Goal: Information Seeking & Learning: Check status

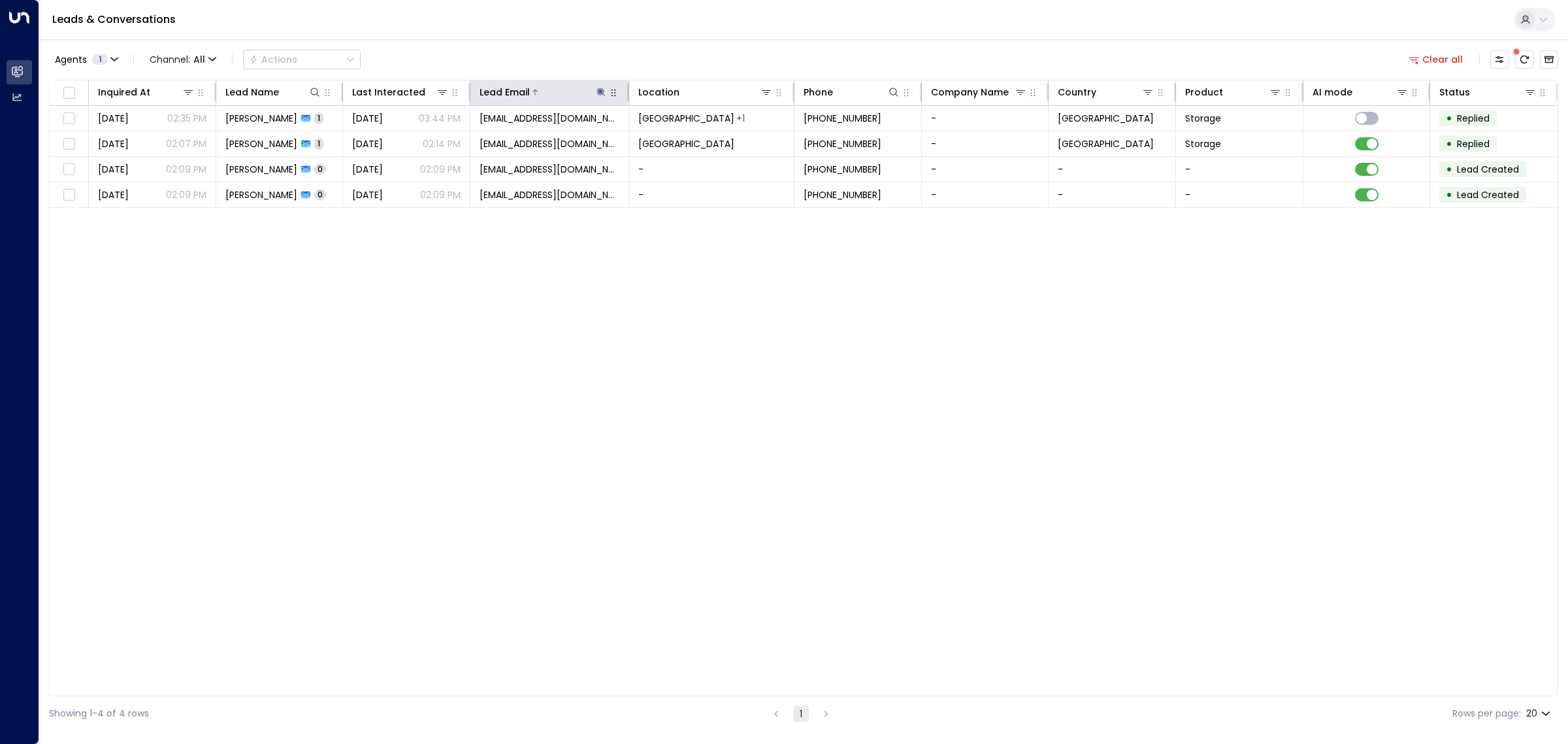
click at [597, 91] on icon at bounding box center [601, 91] width 9 height 9
drag, startPoint x: 621, startPoint y: 138, endPoint x: 516, endPoint y: 132, distance: 105.2
click at [516, 132] on input "**********" at bounding box center [593, 139] width 163 height 24
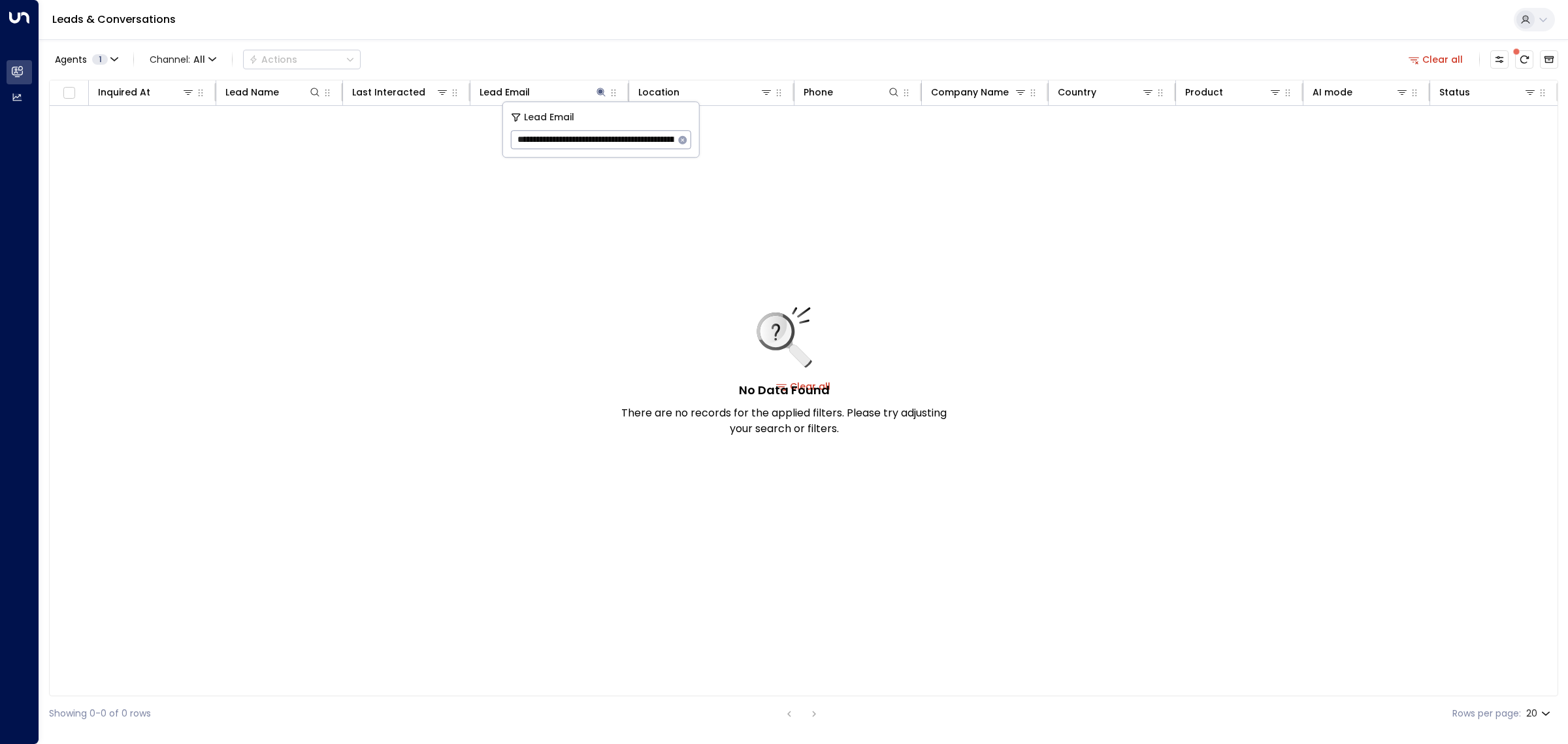
drag, startPoint x: 551, startPoint y: 138, endPoint x: 518, endPoint y: 135, distance: 33.1
click at [518, 135] on input "**********" at bounding box center [593, 139] width 163 height 24
type input "**********"
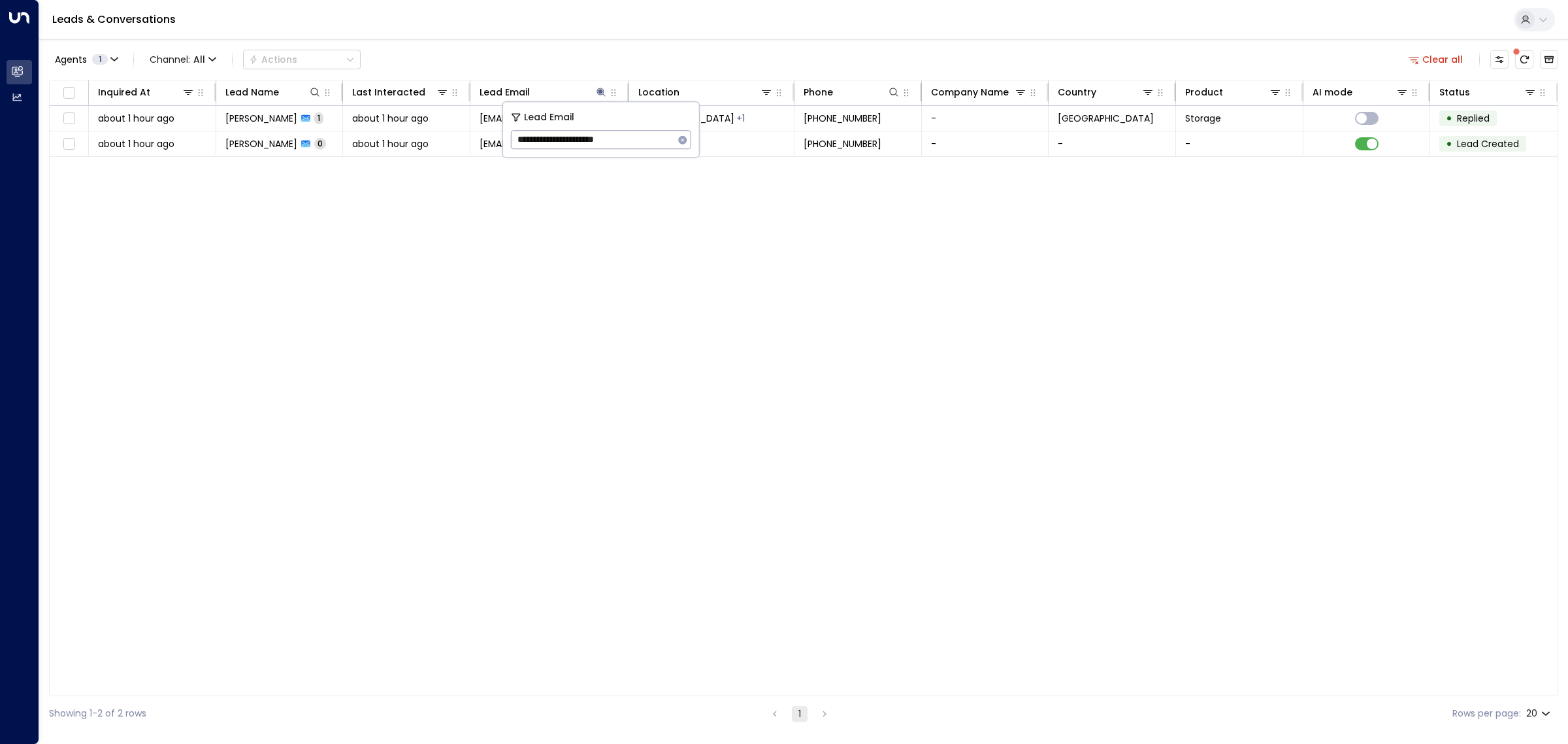
click at [579, 250] on div "Inquired At Lead Name Last Interacted Lead Email Location Phone Company Name Co…" at bounding box center [803, 388] width 1510 height 617
click at [600, 89] on icon at bounding box center [601, 91] width 9 height 9
click at [686, 138] on icon "button" at bounding box center [682, 139] width 9 height 9
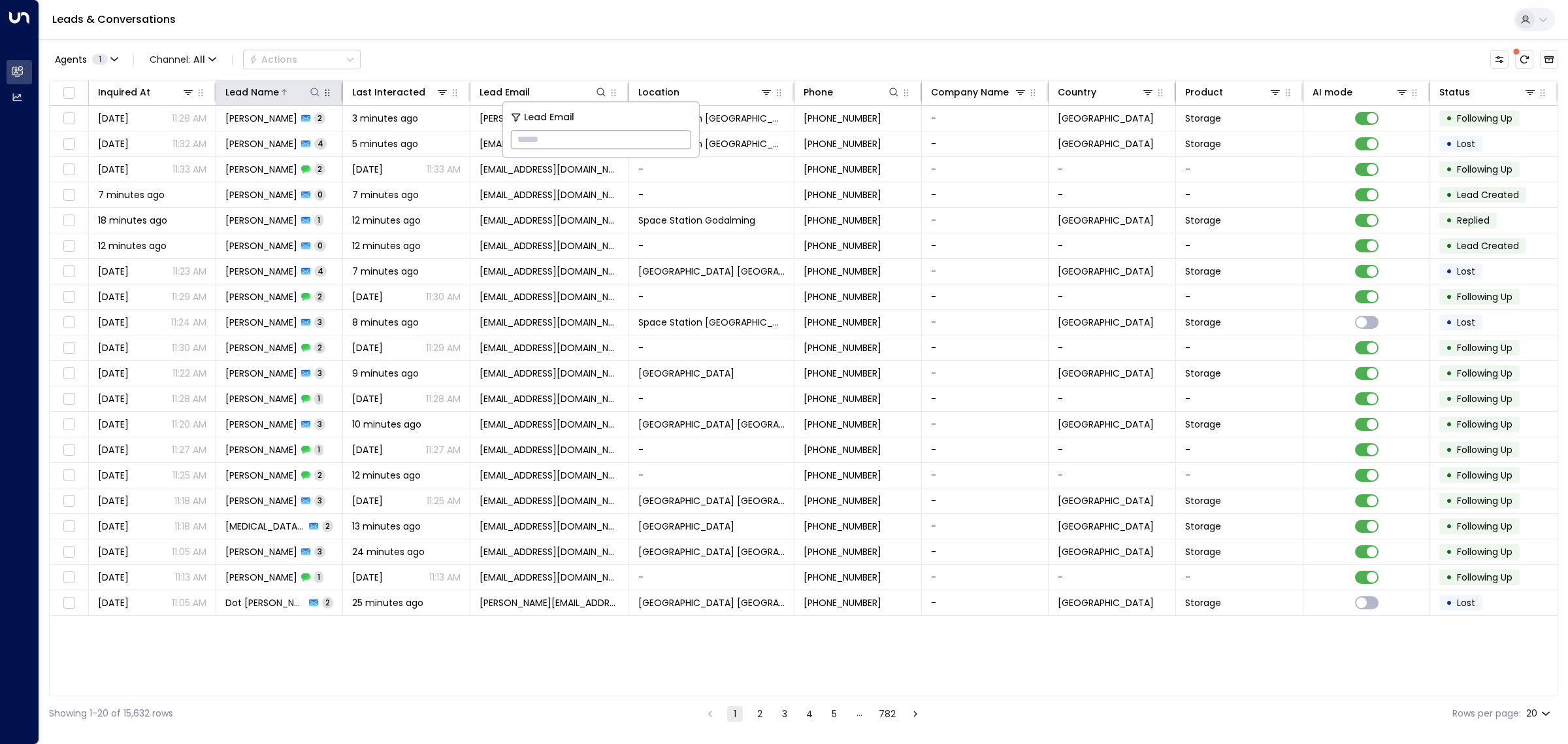
click at [314, 95] on icon at bounding box center [315, 91] width 11 height 11
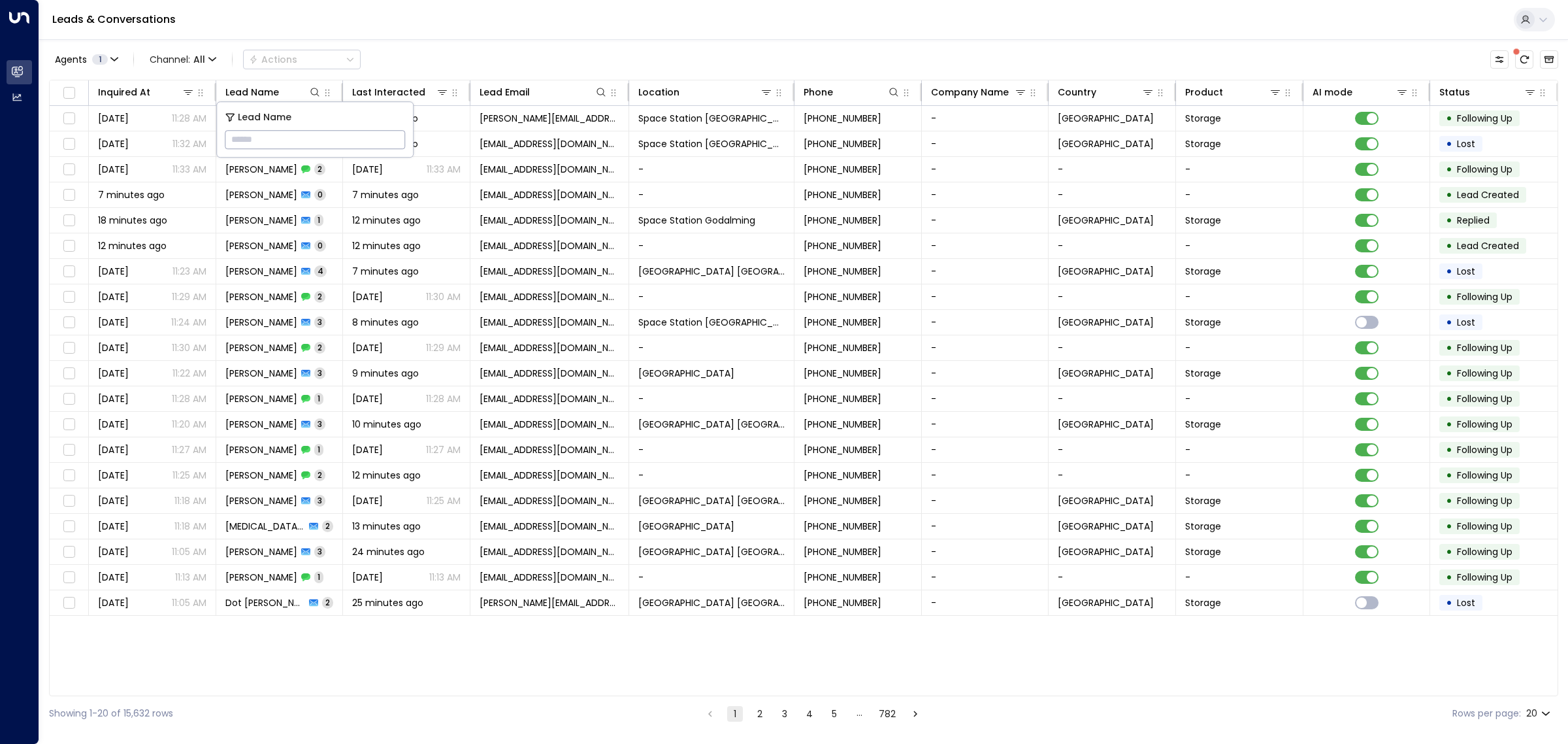
type input "*******"
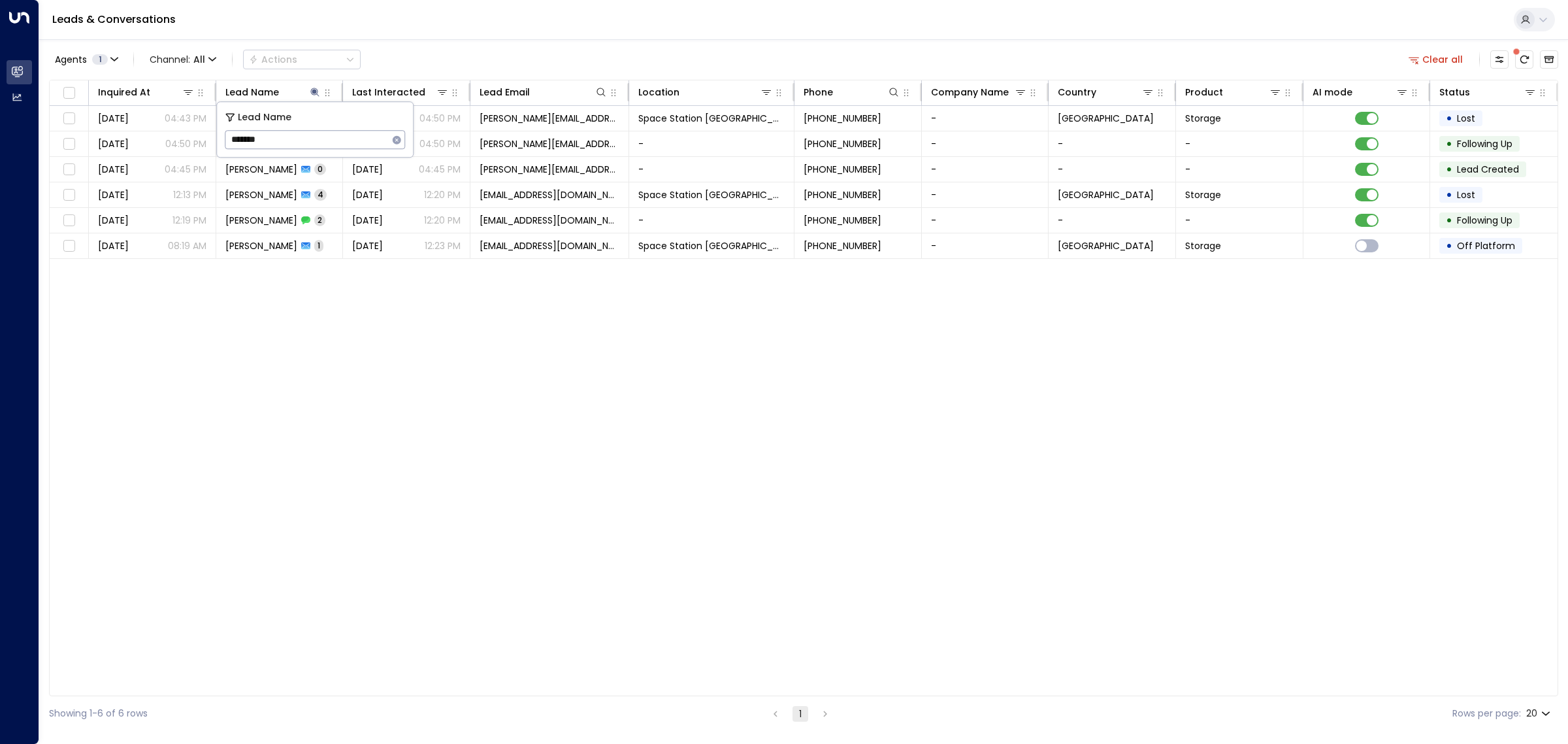
click at [437, 62] on div "Agents 1 Channel: All Actions Clear all" at bounding box center [803, 59] width 1510 height 27
click at [282, 198] on span "[PERSON_NAME]" at bounding box center [261, 195] width 72 height 13
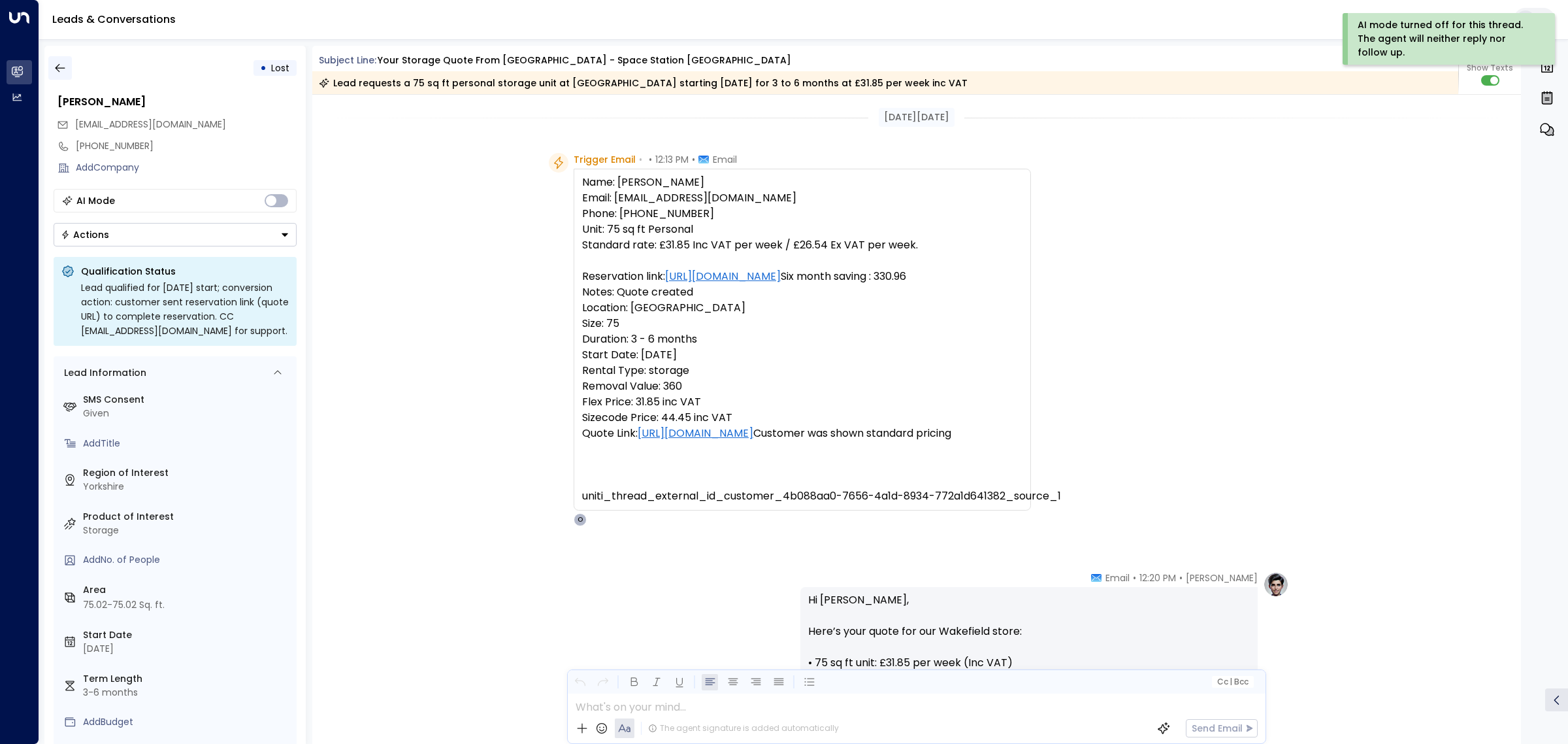
click at [62, 67] on icon "button" at bounding box center [59, 68] width 10 height 9
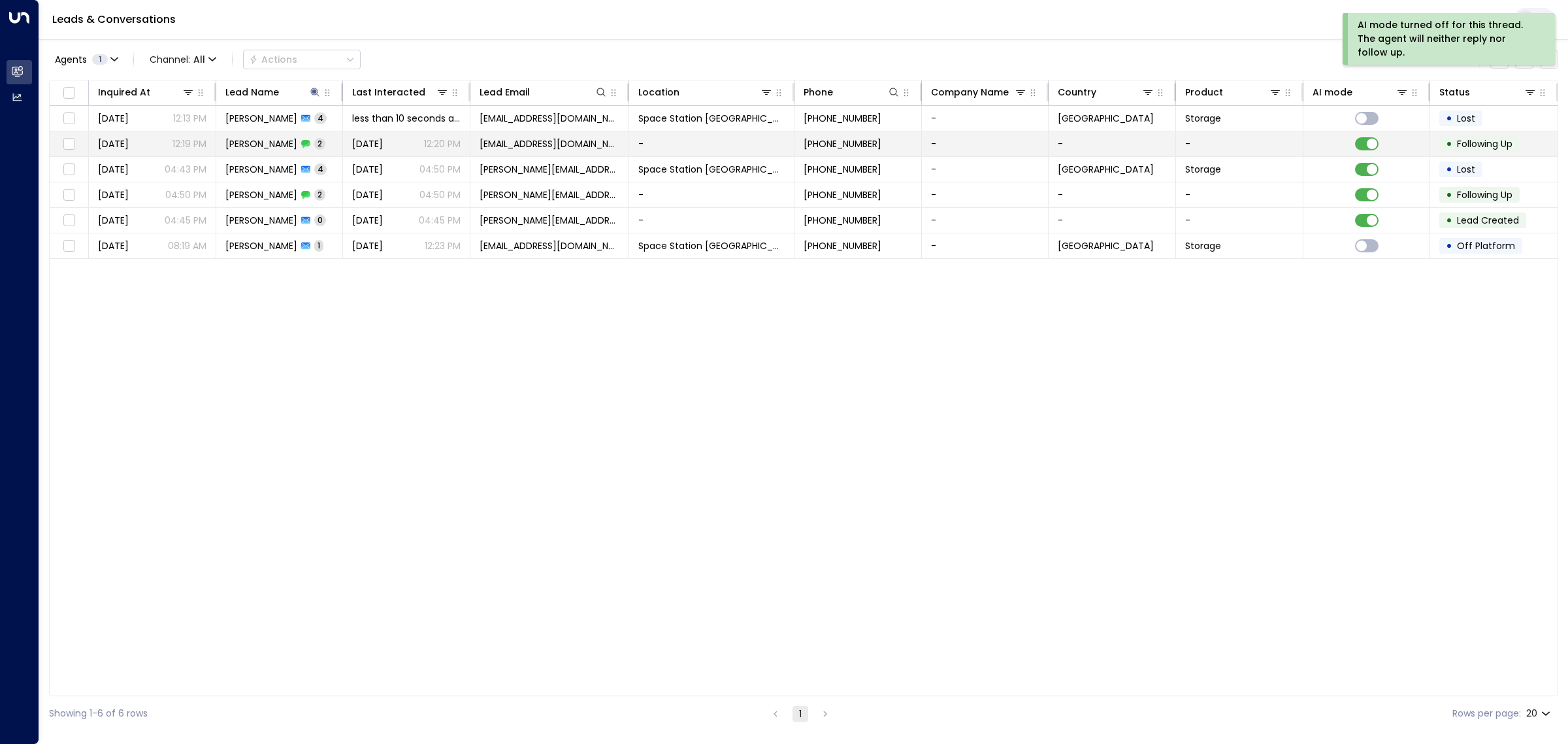
click at [258, 143] on span "[PERSON_NAME]" at bounding box center [261, 143] width 72 height 13
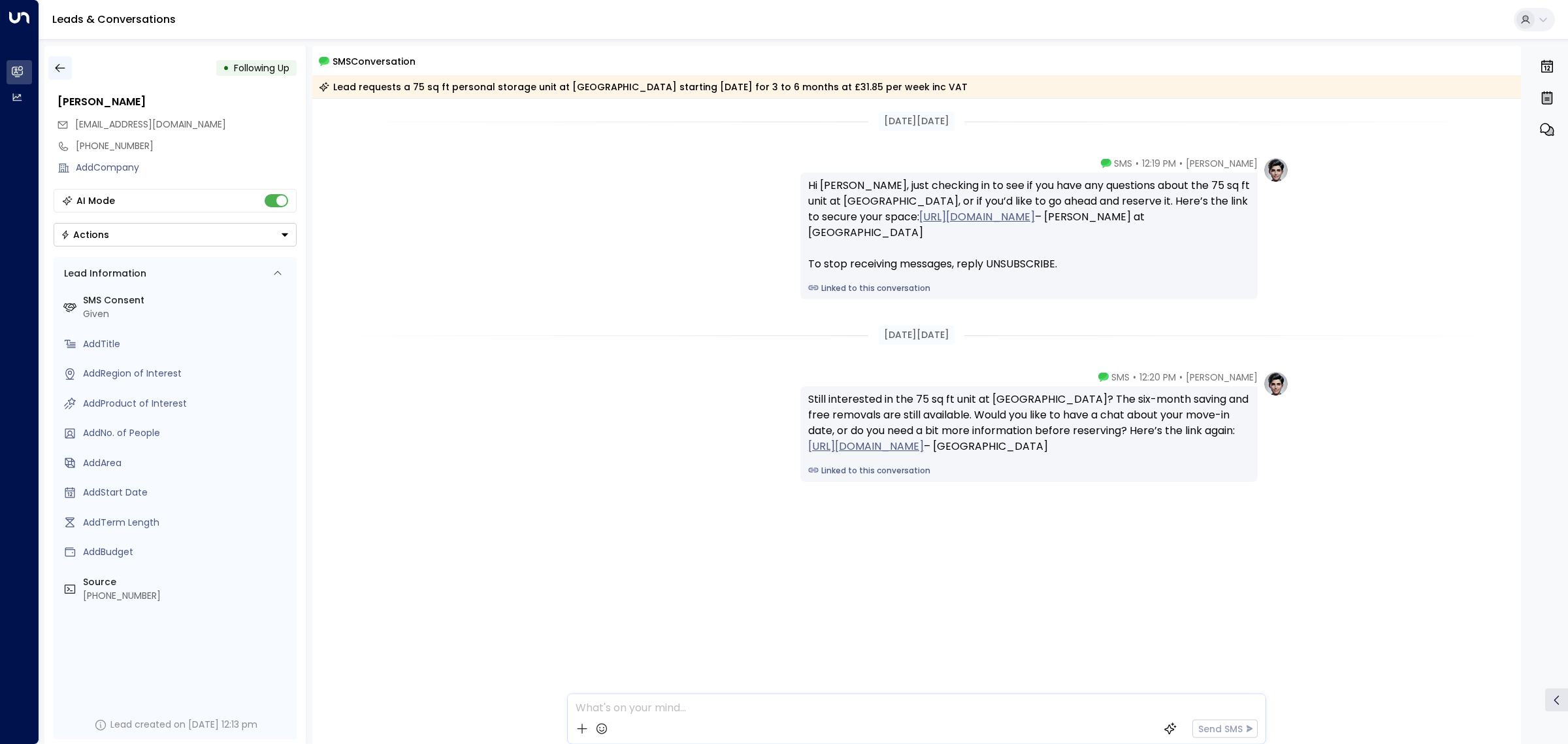
click at [65, 69] on icon "button" at bounding box center [59, 67] width 13 height 13
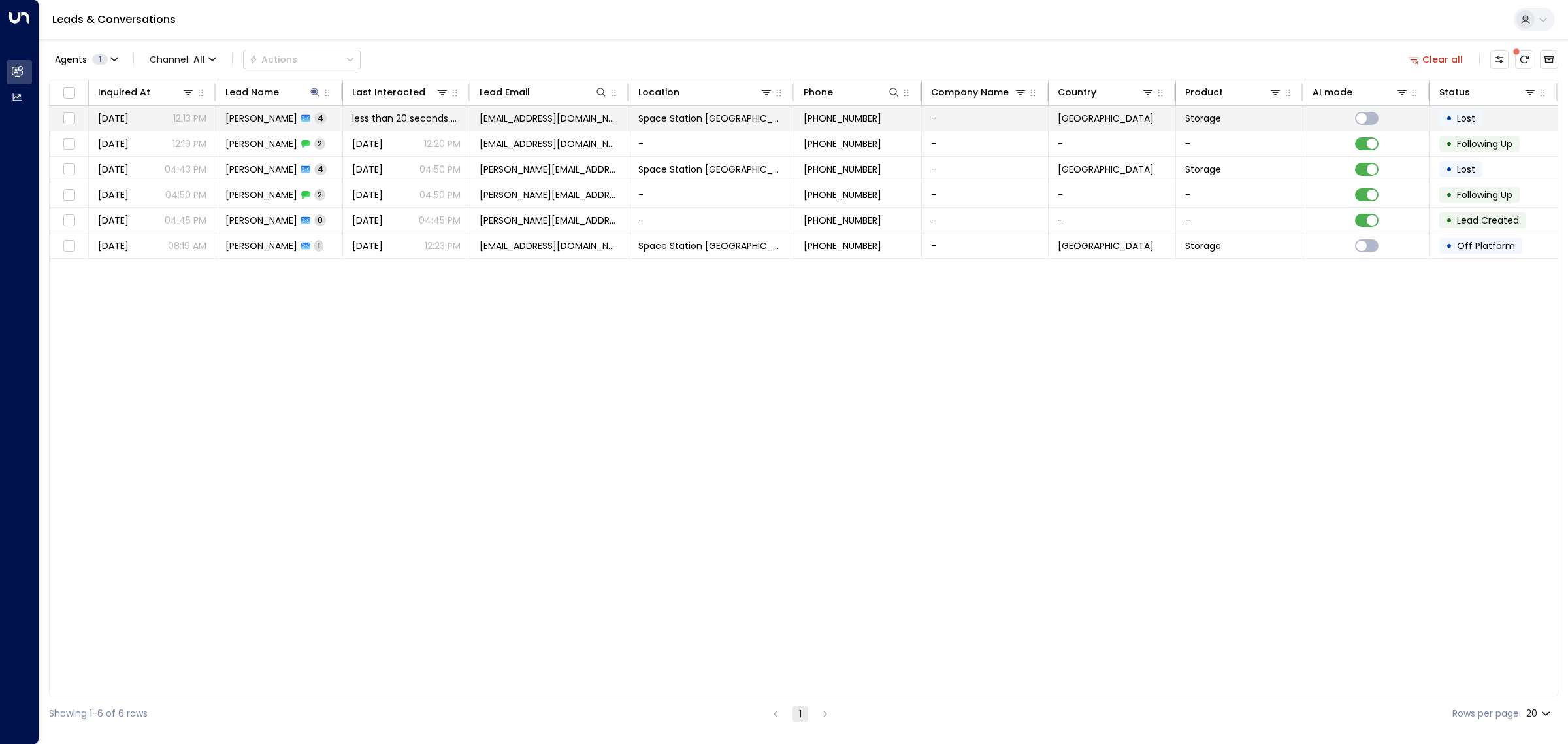
click at [257, 115] on span "[PERSON_NAME]" at bounding box center [261, 118] width 72 height 13
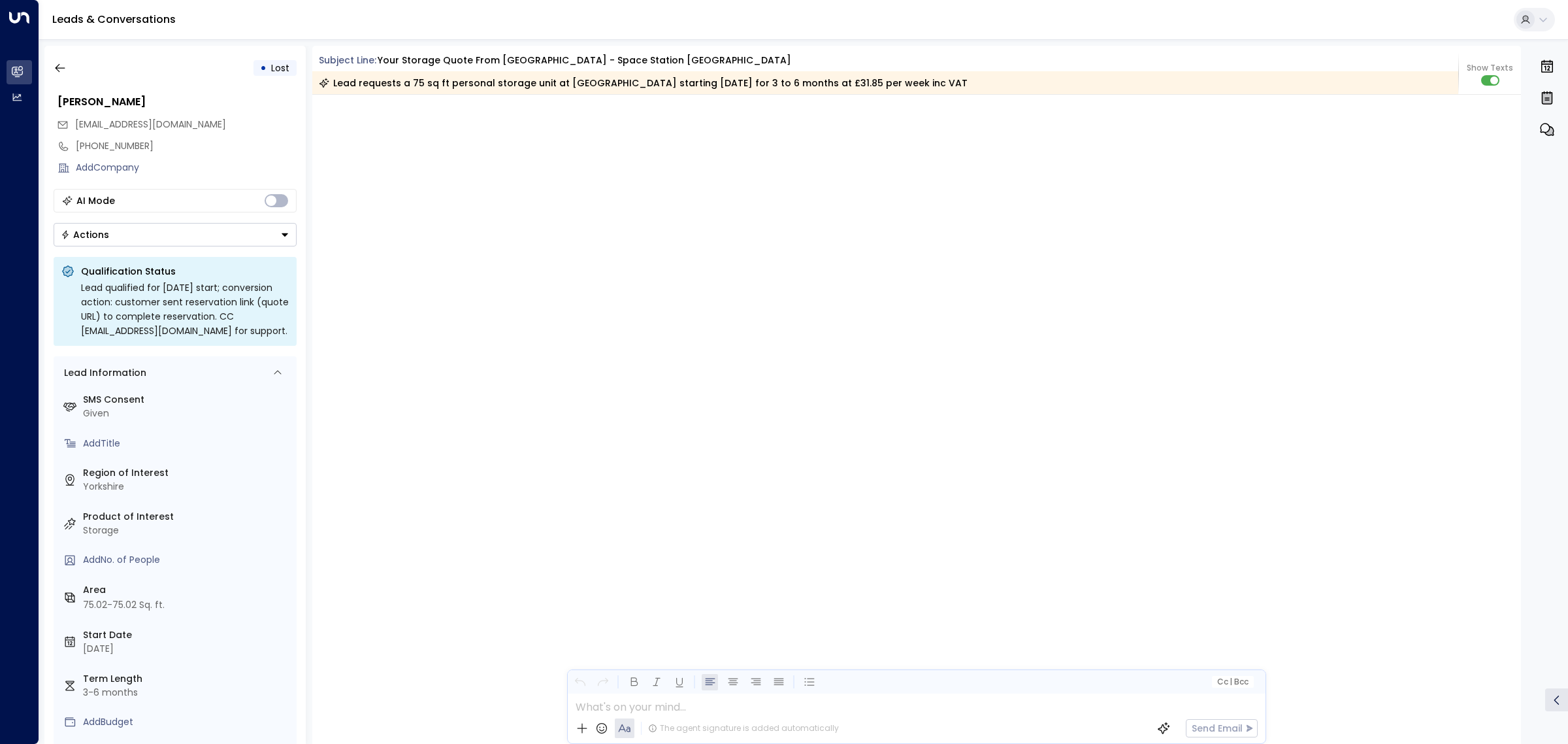
scroll to position [2302, 0]
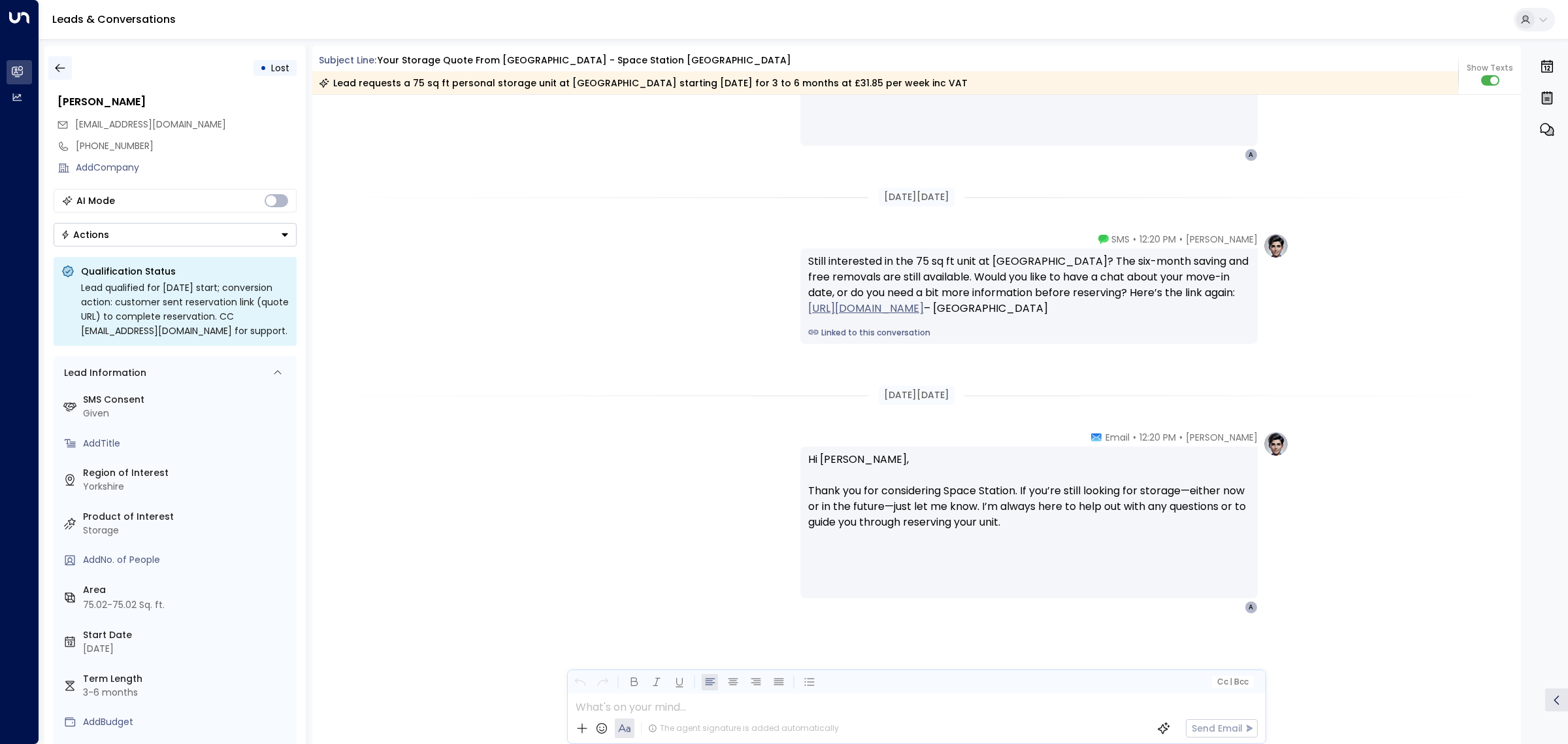
click at [67, 69] on button "button" at bounding box center [60, 68] width 23 height 23
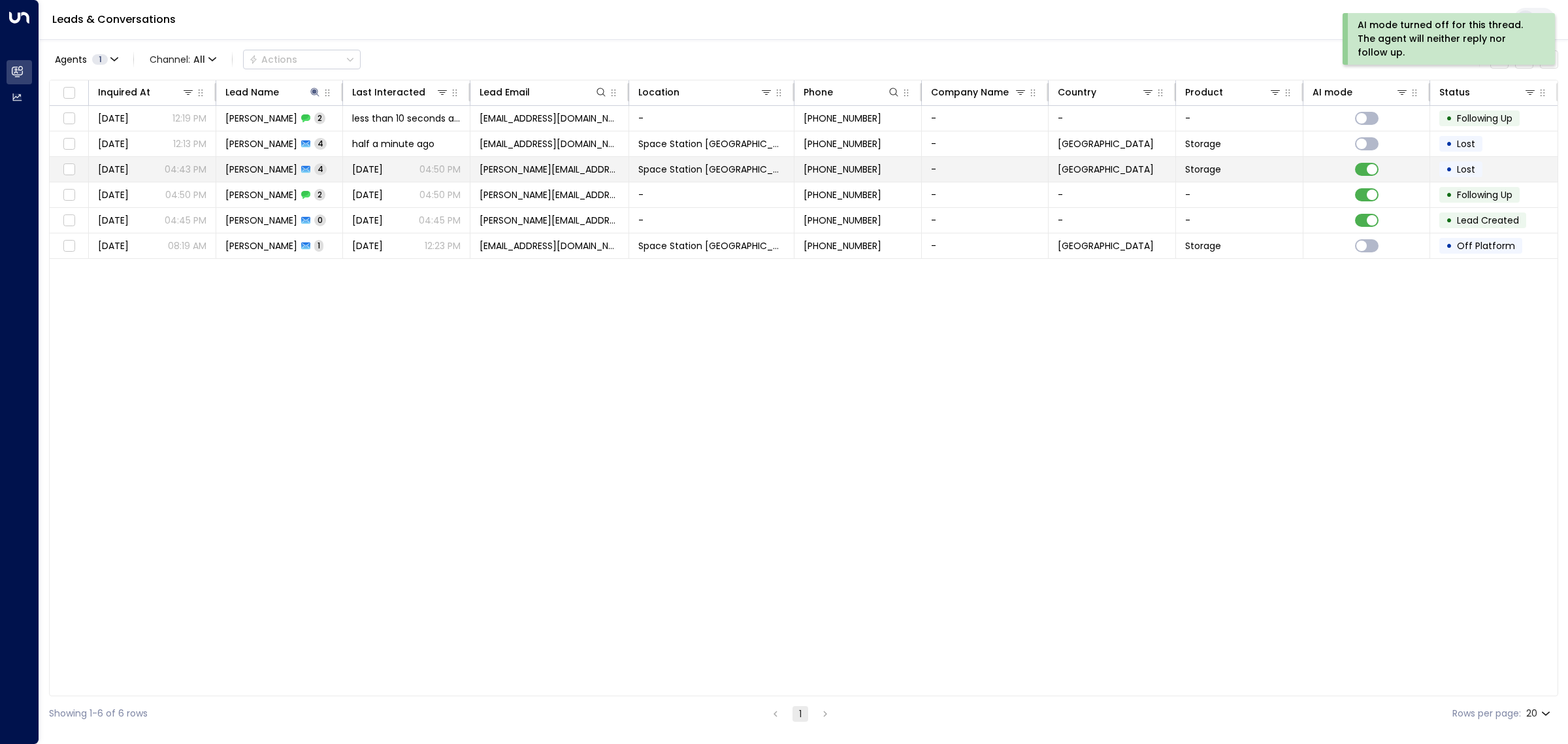
click at [383, 168] on span "[DATE]" at bounding box center [367, 168] width 31 height 13
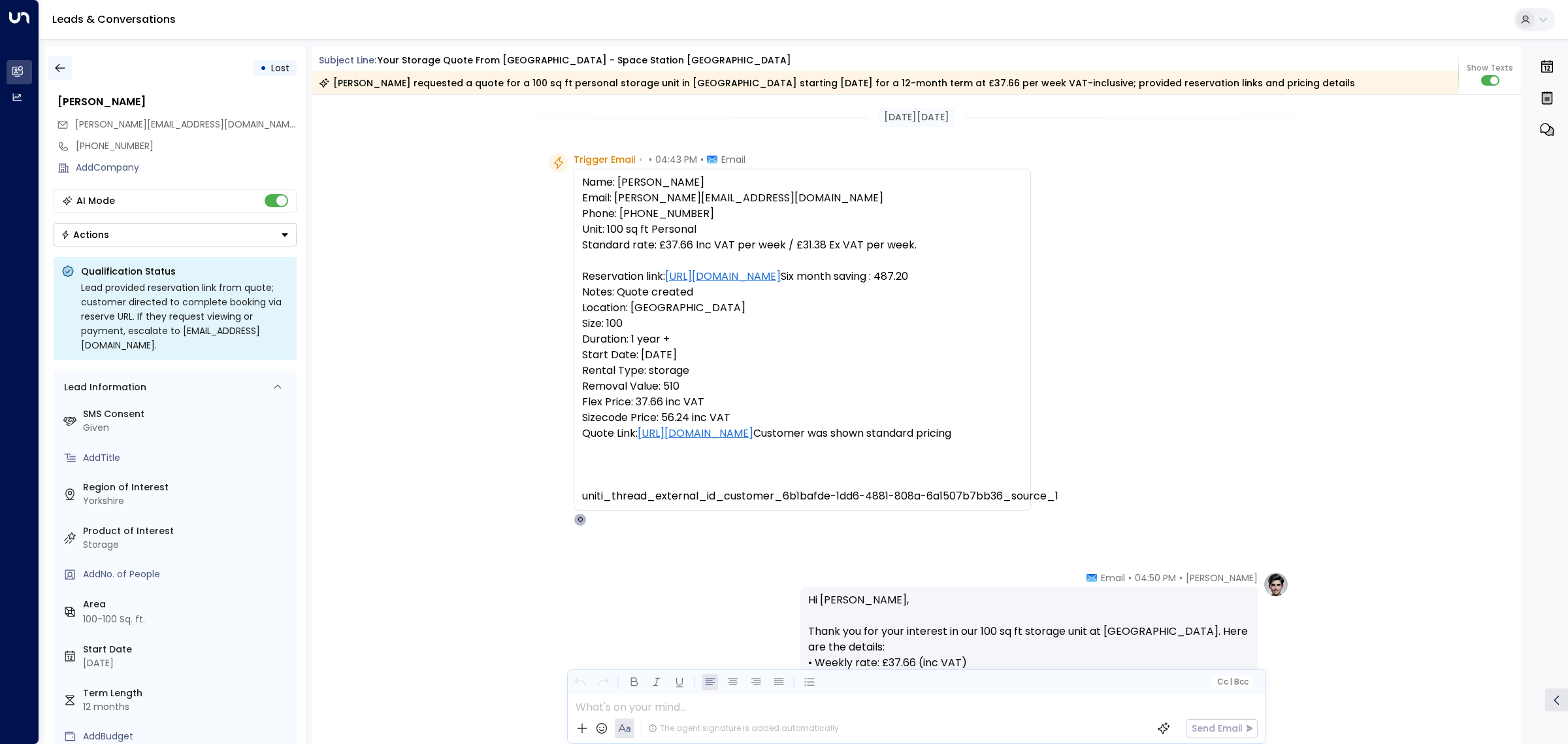
click at [63, 67] on icon "button" at bounding box center [59, 68] width 10 height 9
